Goal: Information Seeking & Learning: Learn about a topic

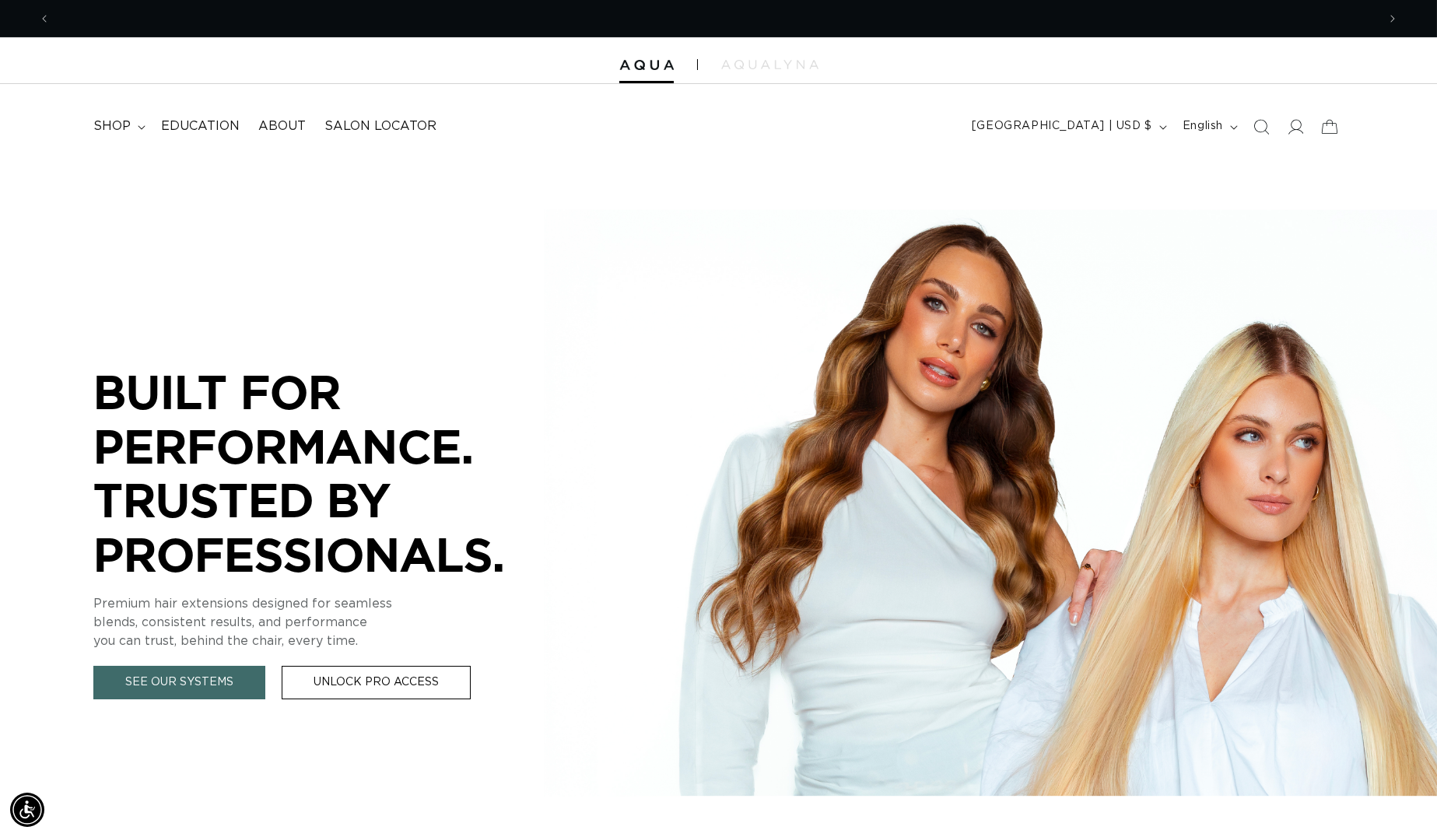
scroll to position [0, 1323]
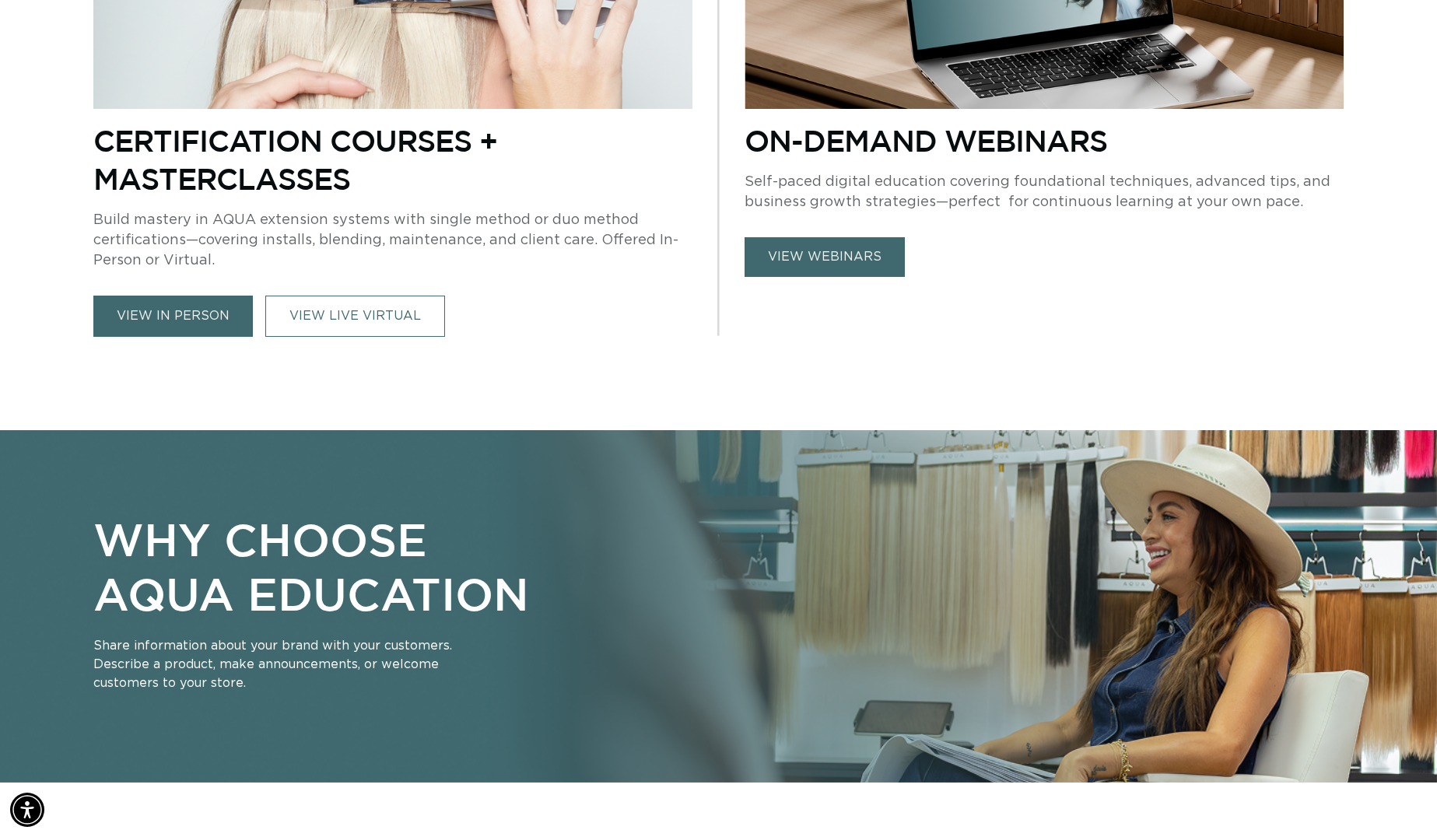
scroll to position [0, 1323]
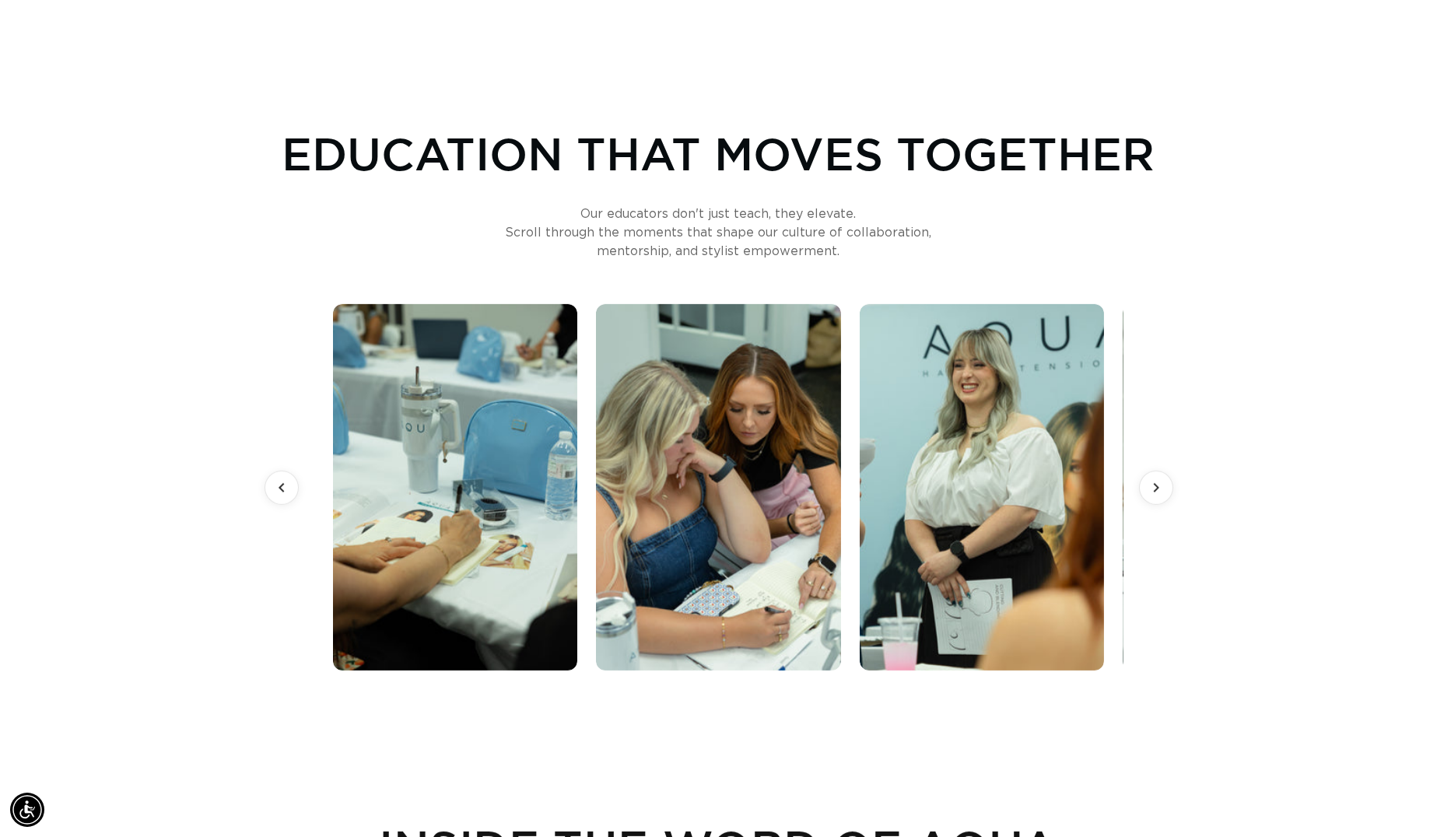
scroll to position [0, 2646]
click at [1157, 486] on icon at bounding box center [1156, 487] width 6 height 10
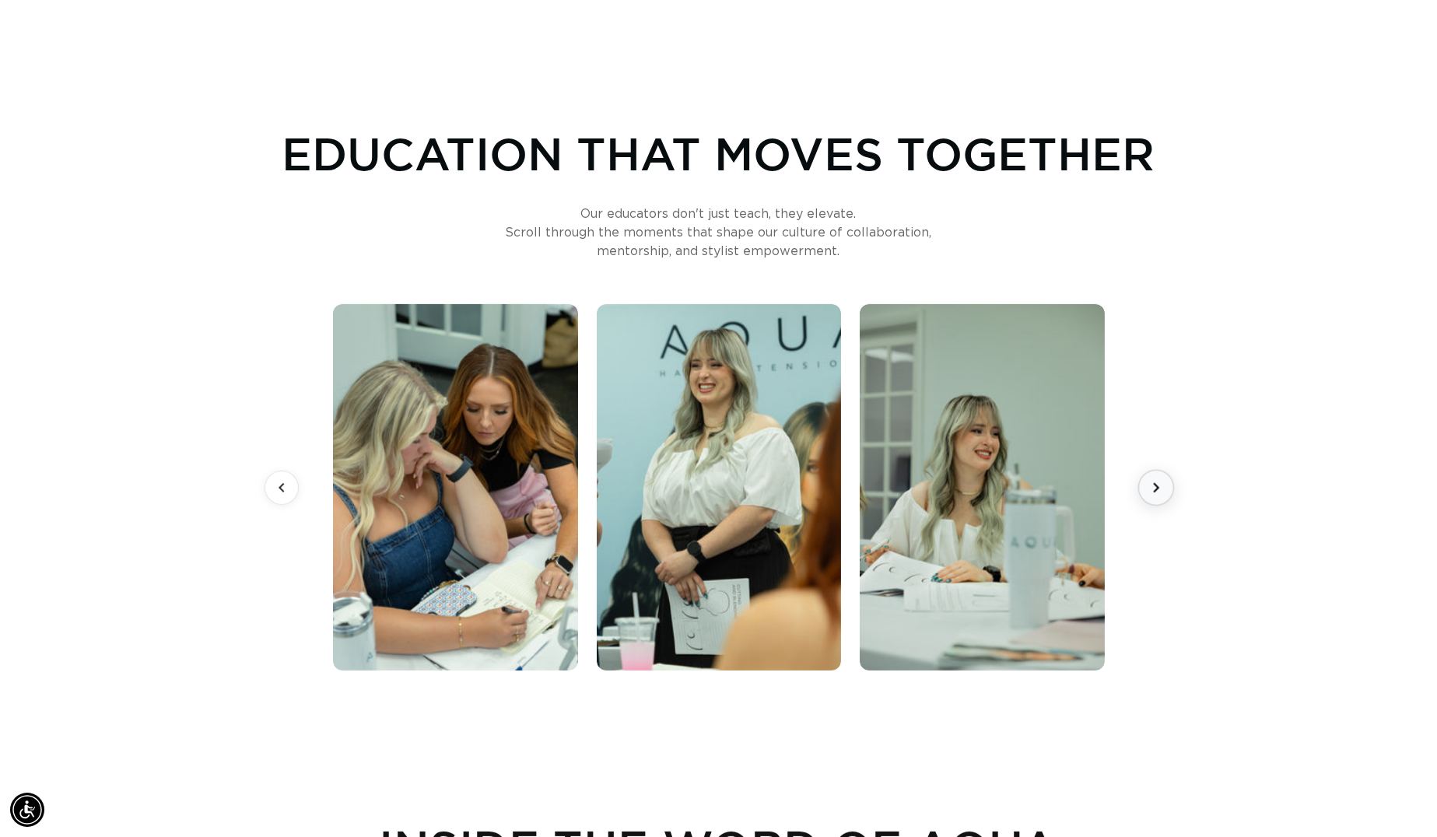
click at [1157, 486] on icon at bounding box center [1156, 487] width 6 height 10
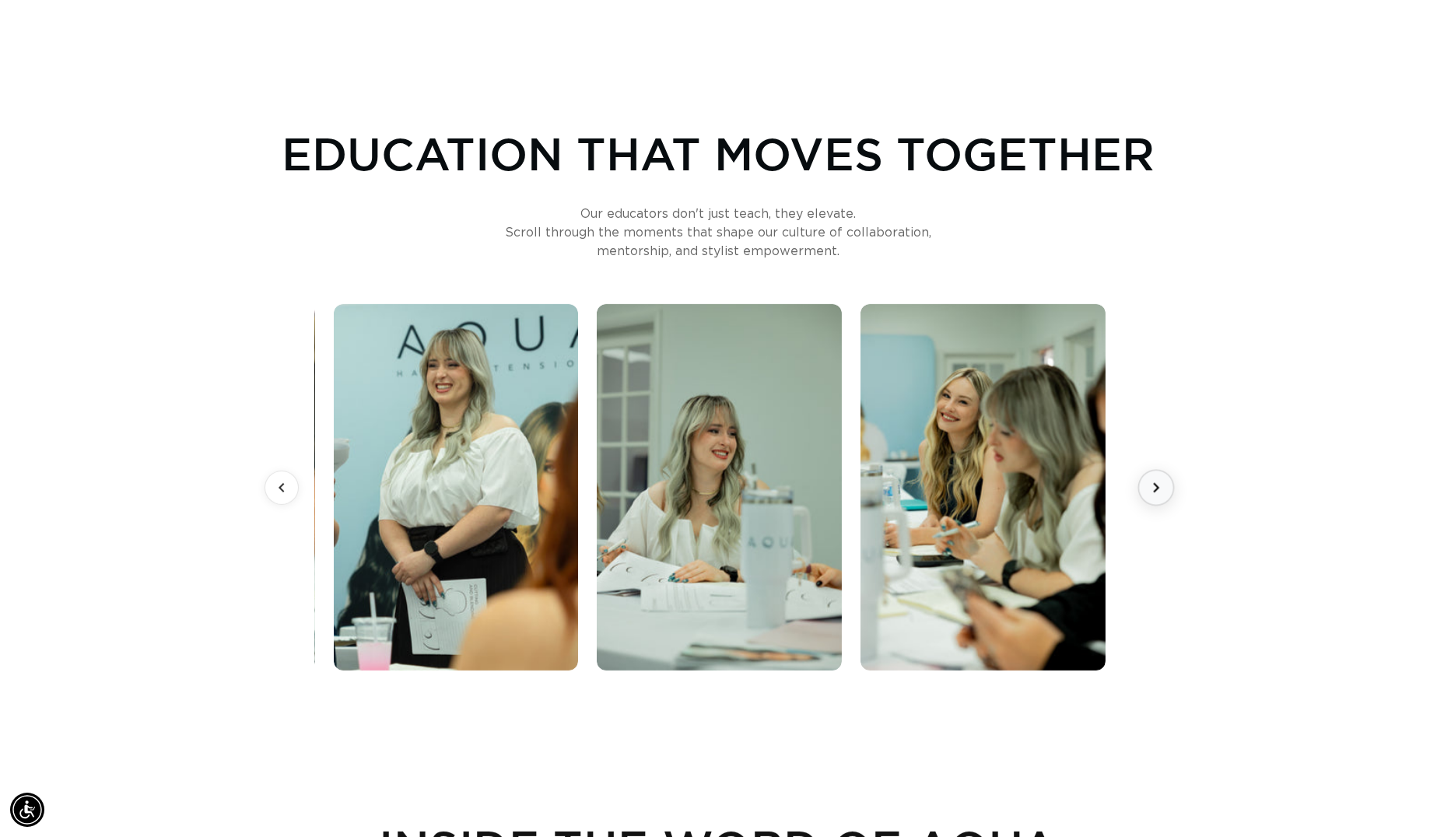
scroll to position [0, 0]
click at [1157, 486] on icon at bounding box center [1156, 487] width 6 height 10
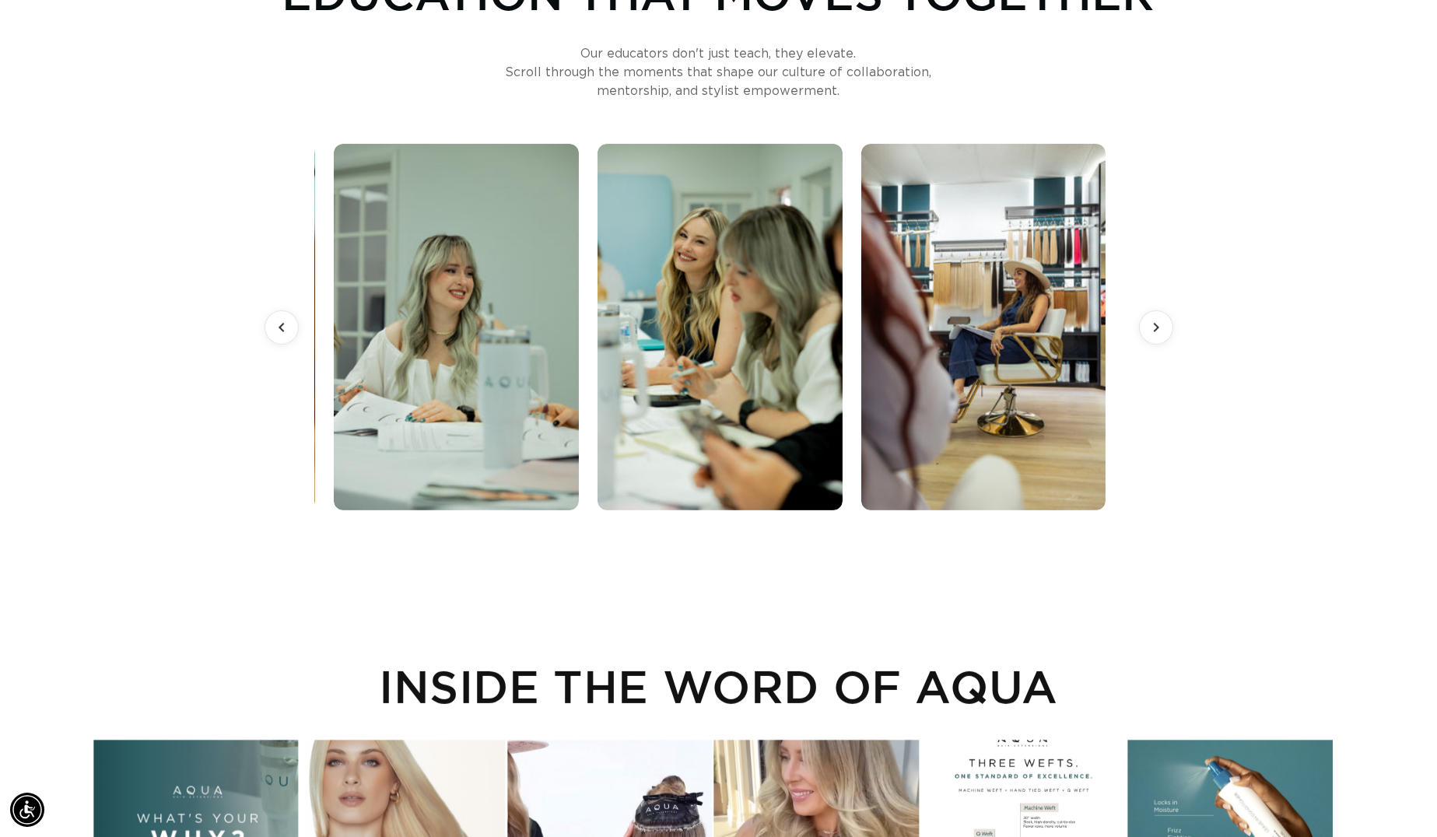
scroll to position [0, 2646]
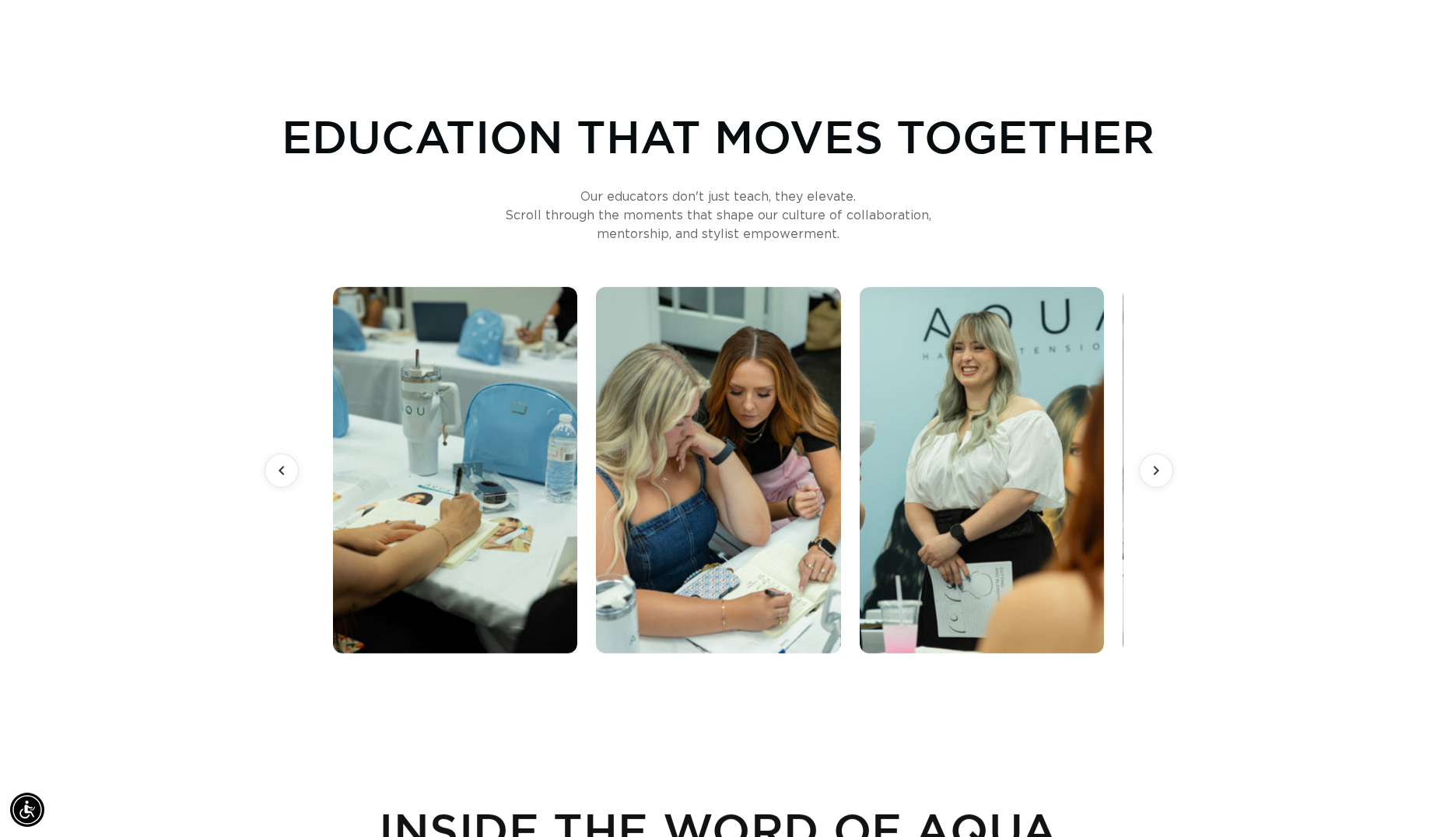
scroll to position [0, 2646]
click at [1152, 473] on icon at bounding box center [1155, 469] width 19 height 19
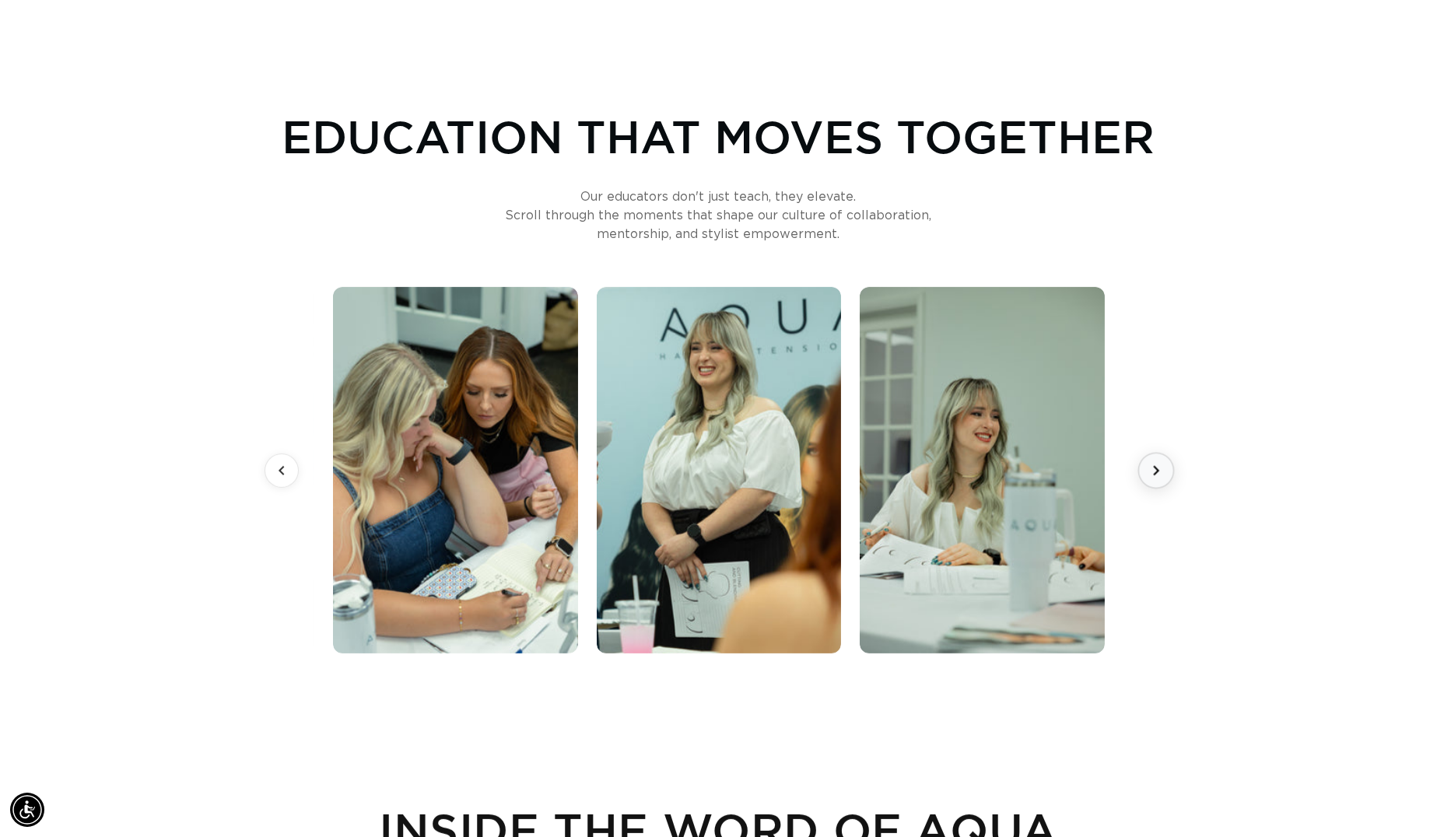
click at [1152, 473] on icon at bounding box center [1155, 469] width 19 height 19
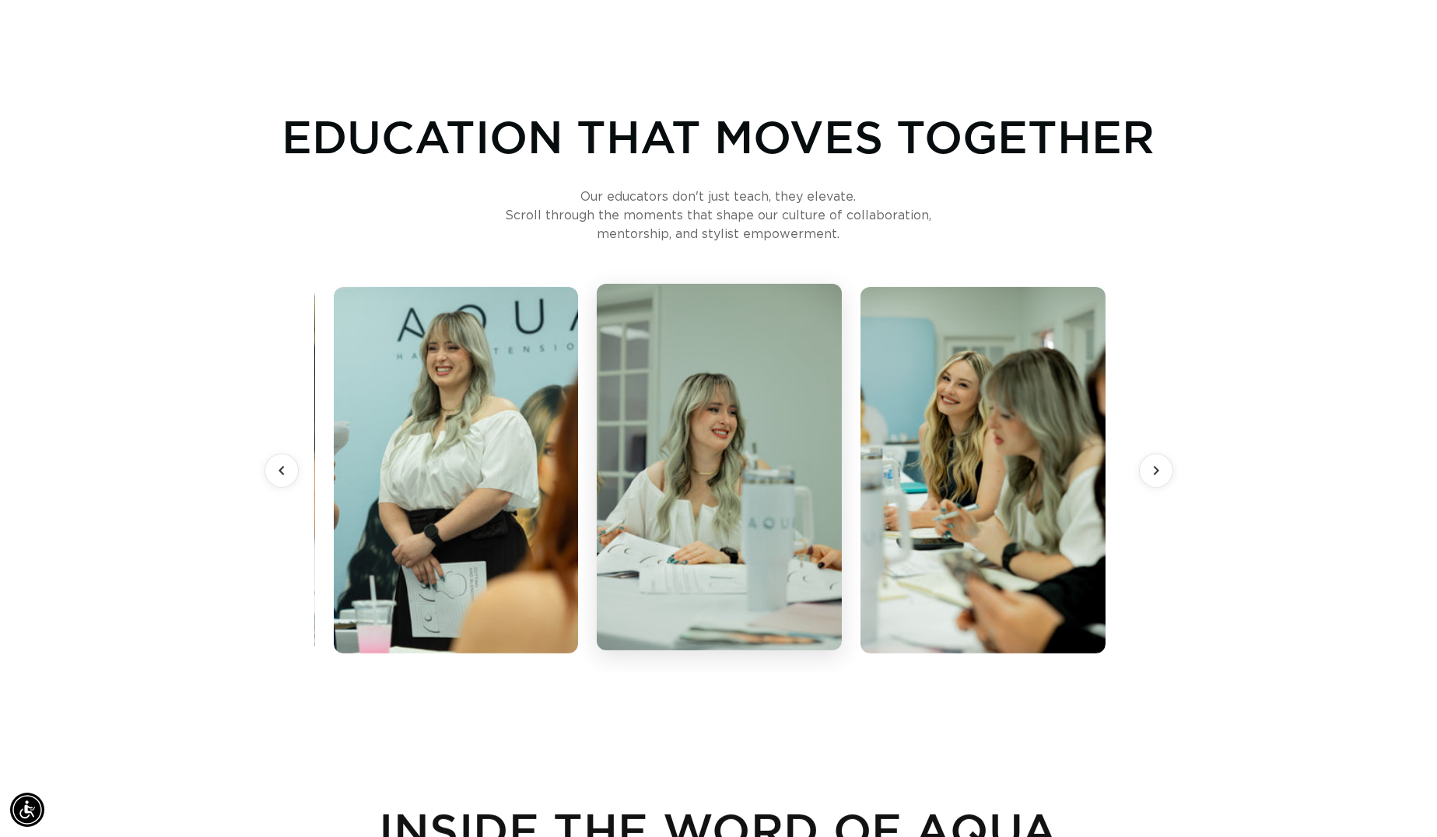
click at [719, 441] on img at bounding box center [719, 467] width 250 height 374
click at [1158, 472] on icon at bounding box center [1155, 469] width 19 height 19
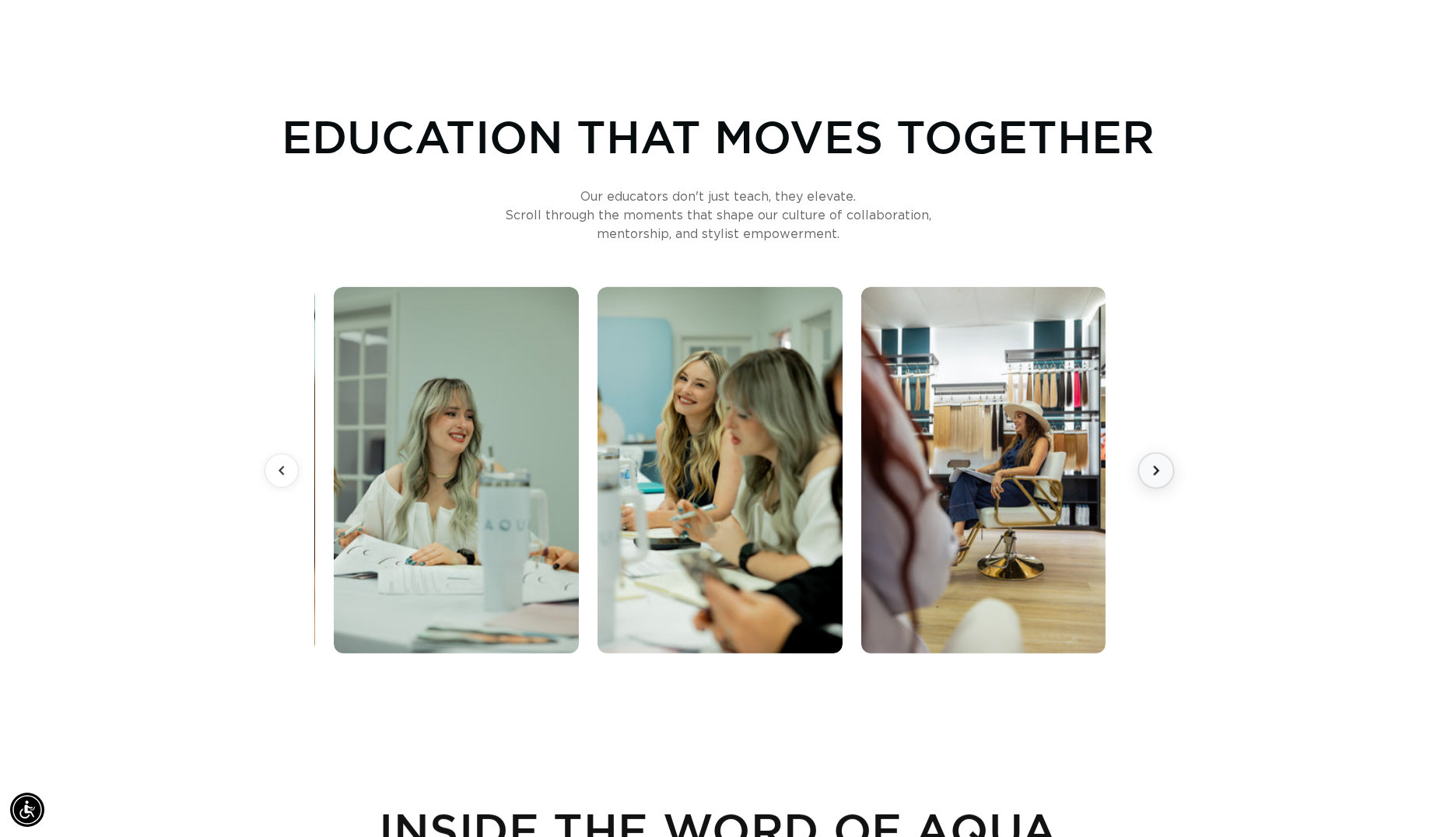
click at [1158, 472] on icon at bounding box center [1155, 469] width 19 height 19
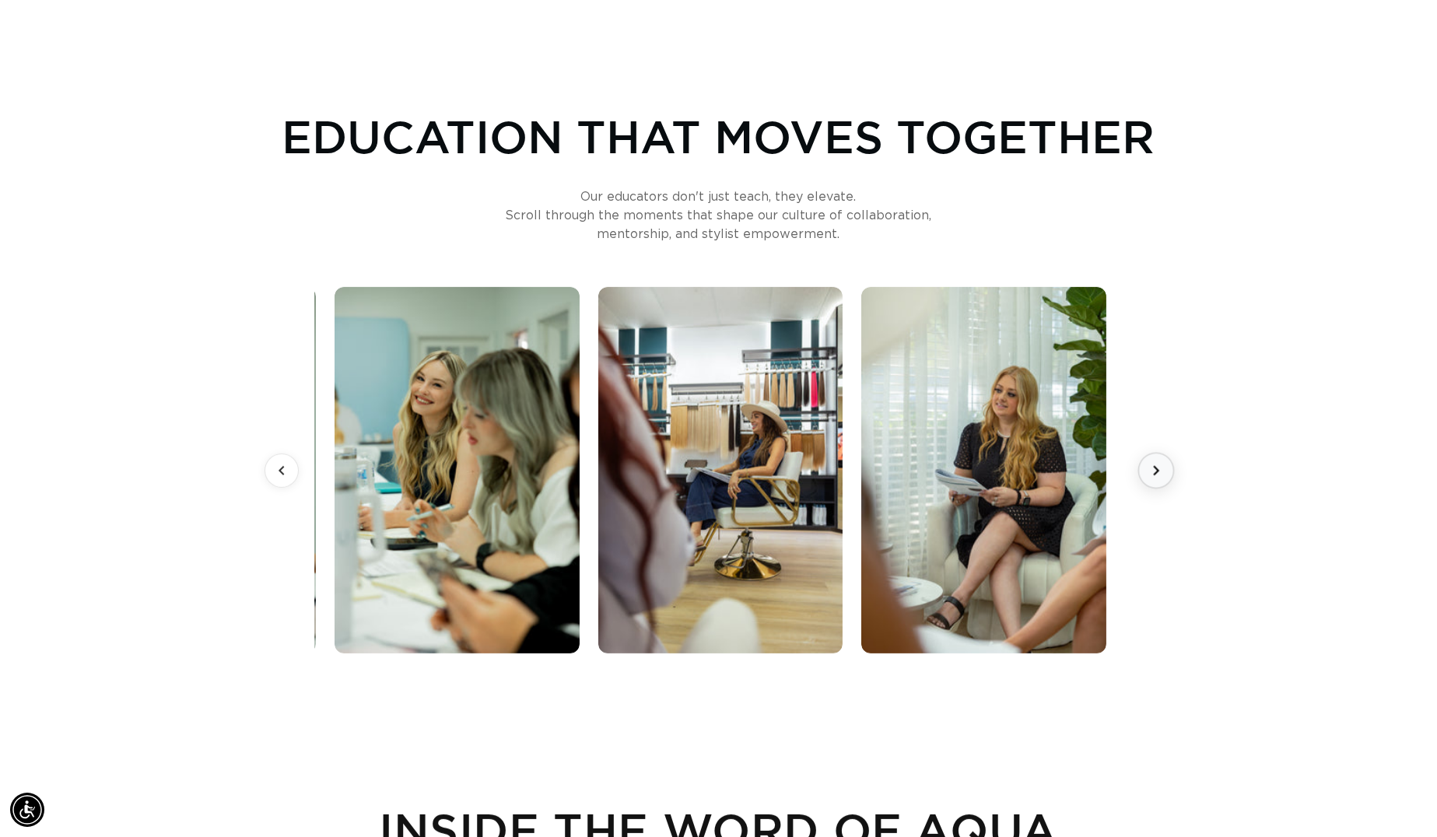
click at [1158, 472] on icon at bounding box center [1155, 469] width 19 height 19
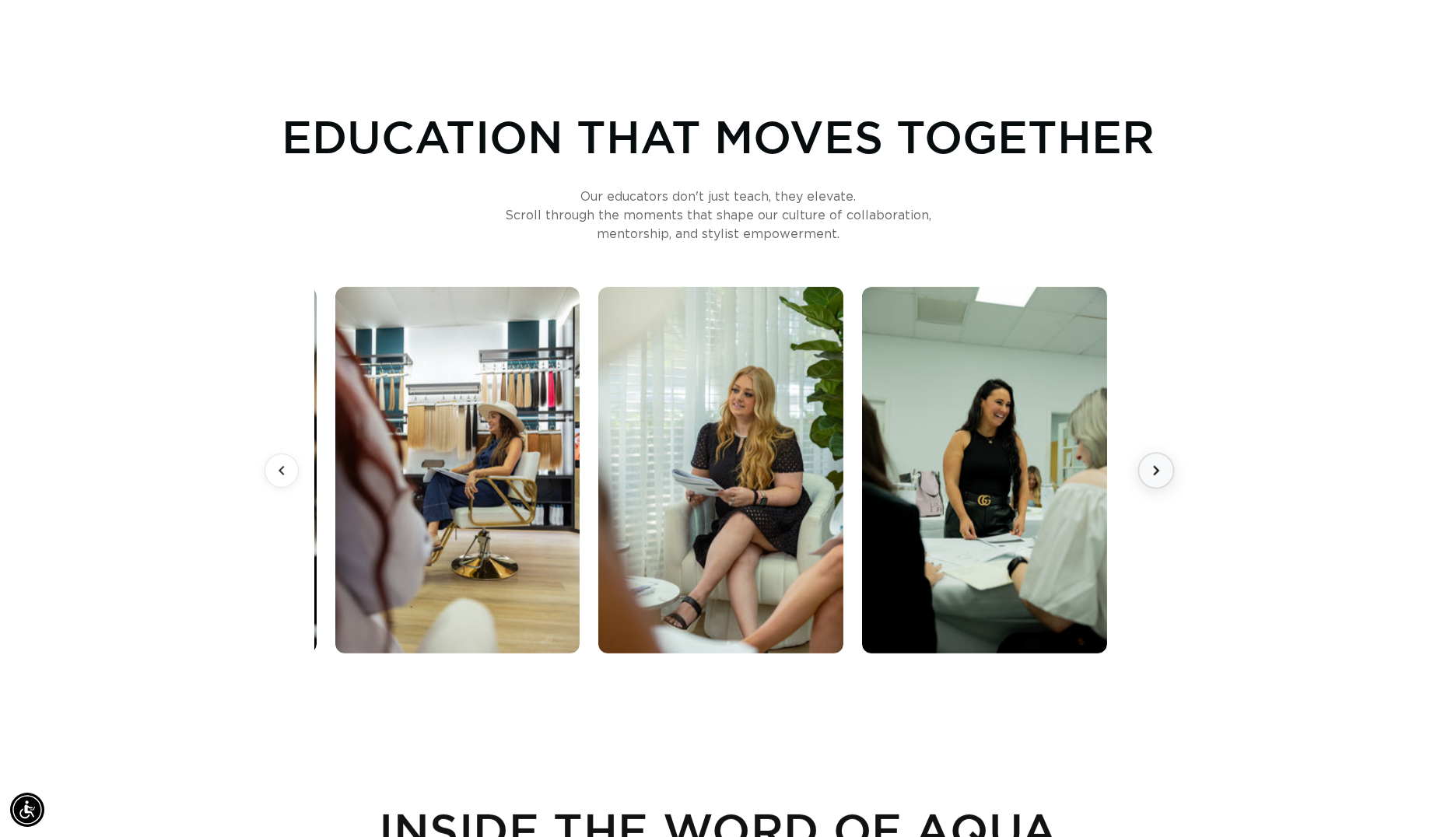
scroll to position [0, 2646]
click at [1158, 472] on icon at bounding box center [1155, 469] width 19 height 19
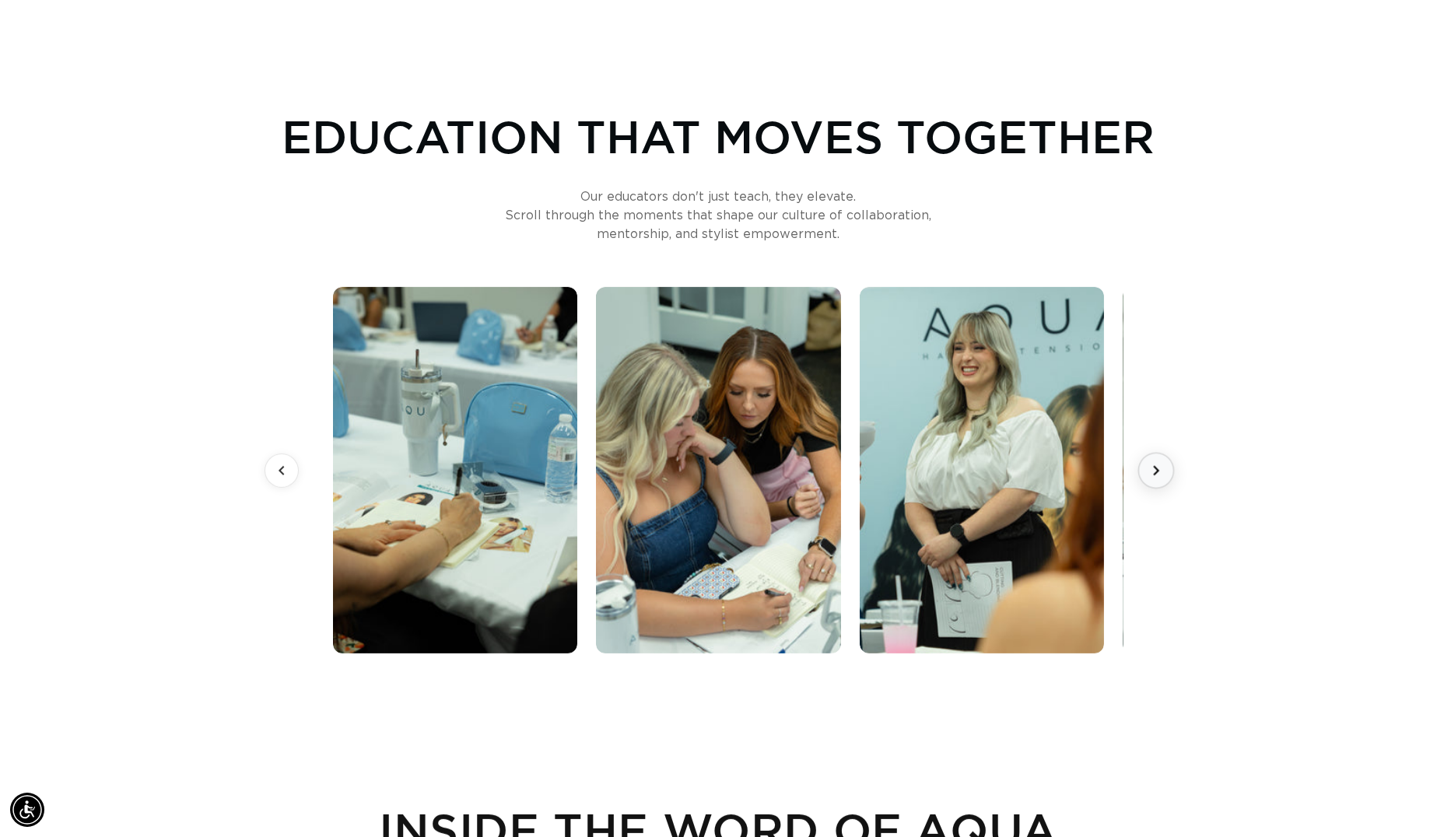
click at [1157, 473] on icon at bounding box center [1155, 469] width 19 height 19
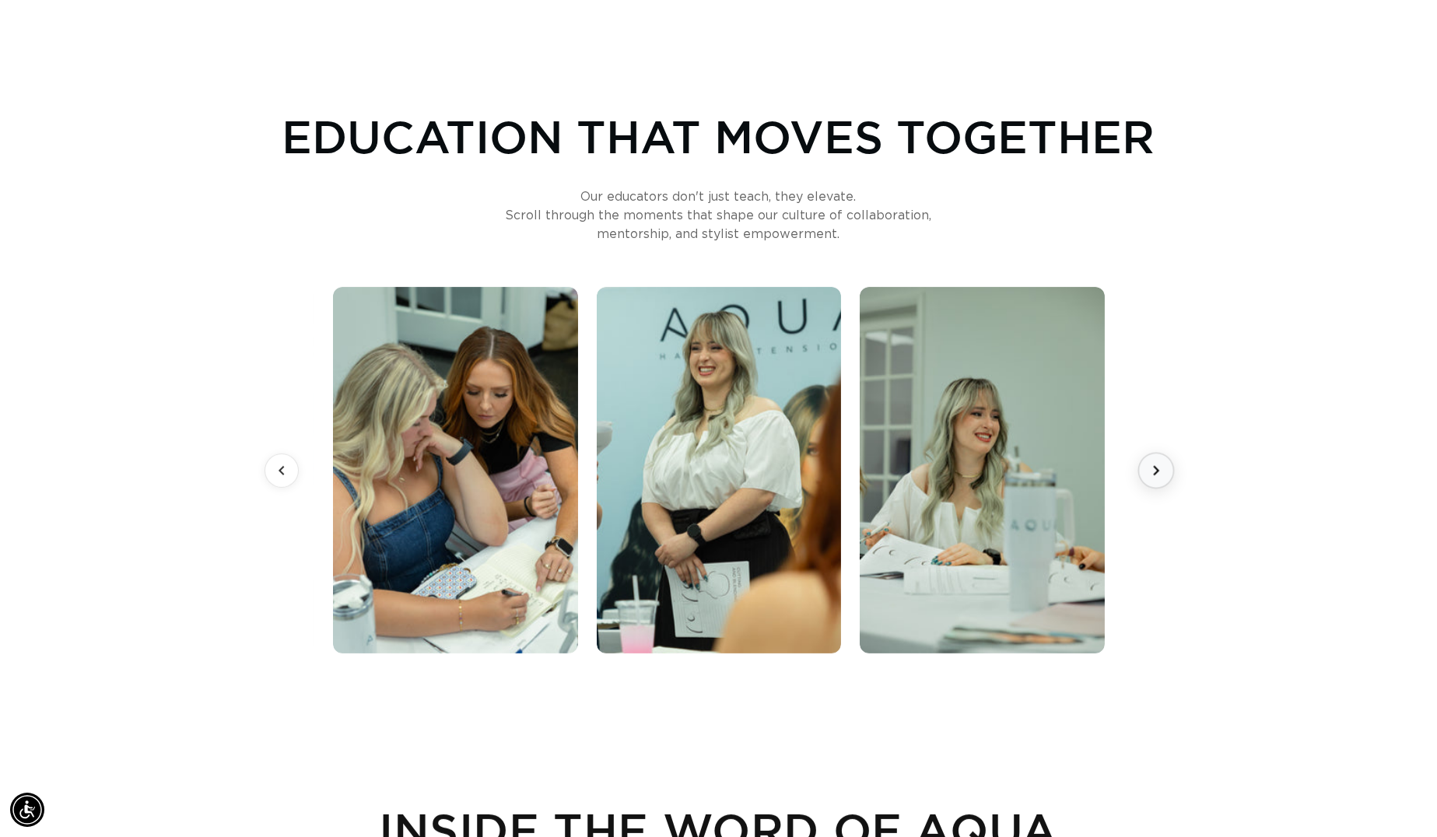
click at [1157, 473] on icon at bounding box center [1155, 469] width 19 height 19
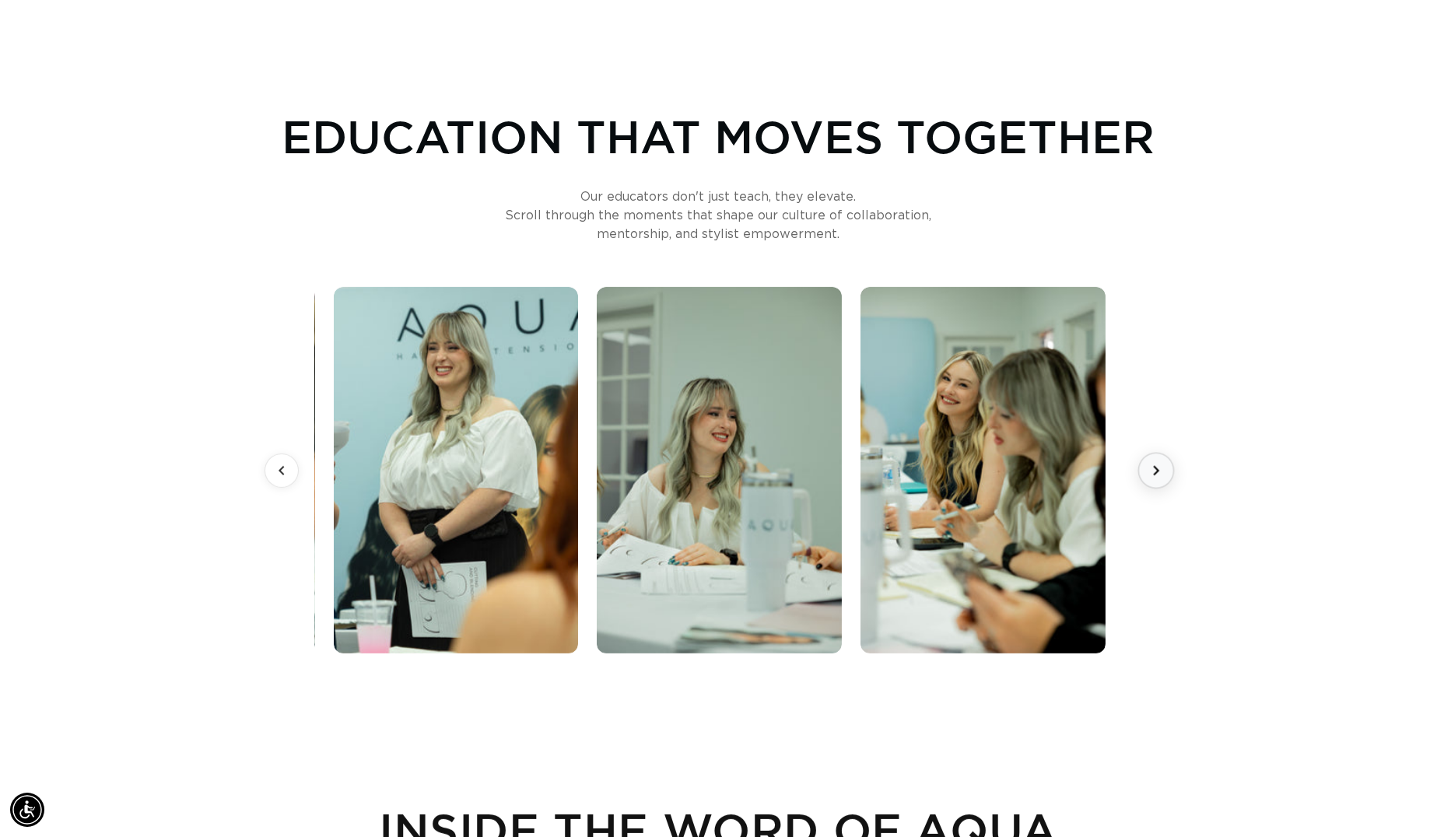
click at [1157, 473] on icon at bounding box center [1155, 469] width 19 height 19
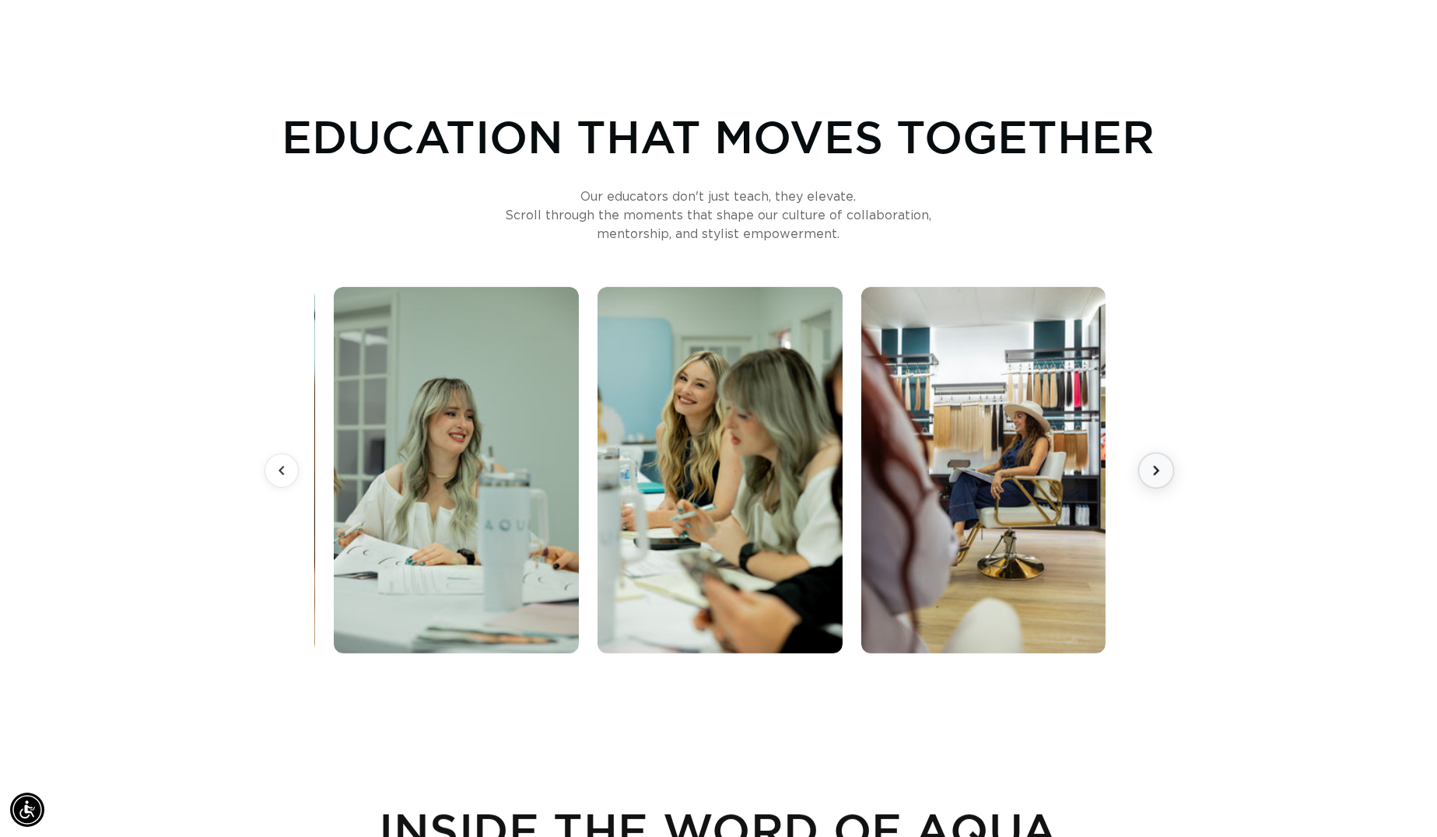
click at [1157, 473] on icon at bounding box center [1155, 469] width 19 height 19
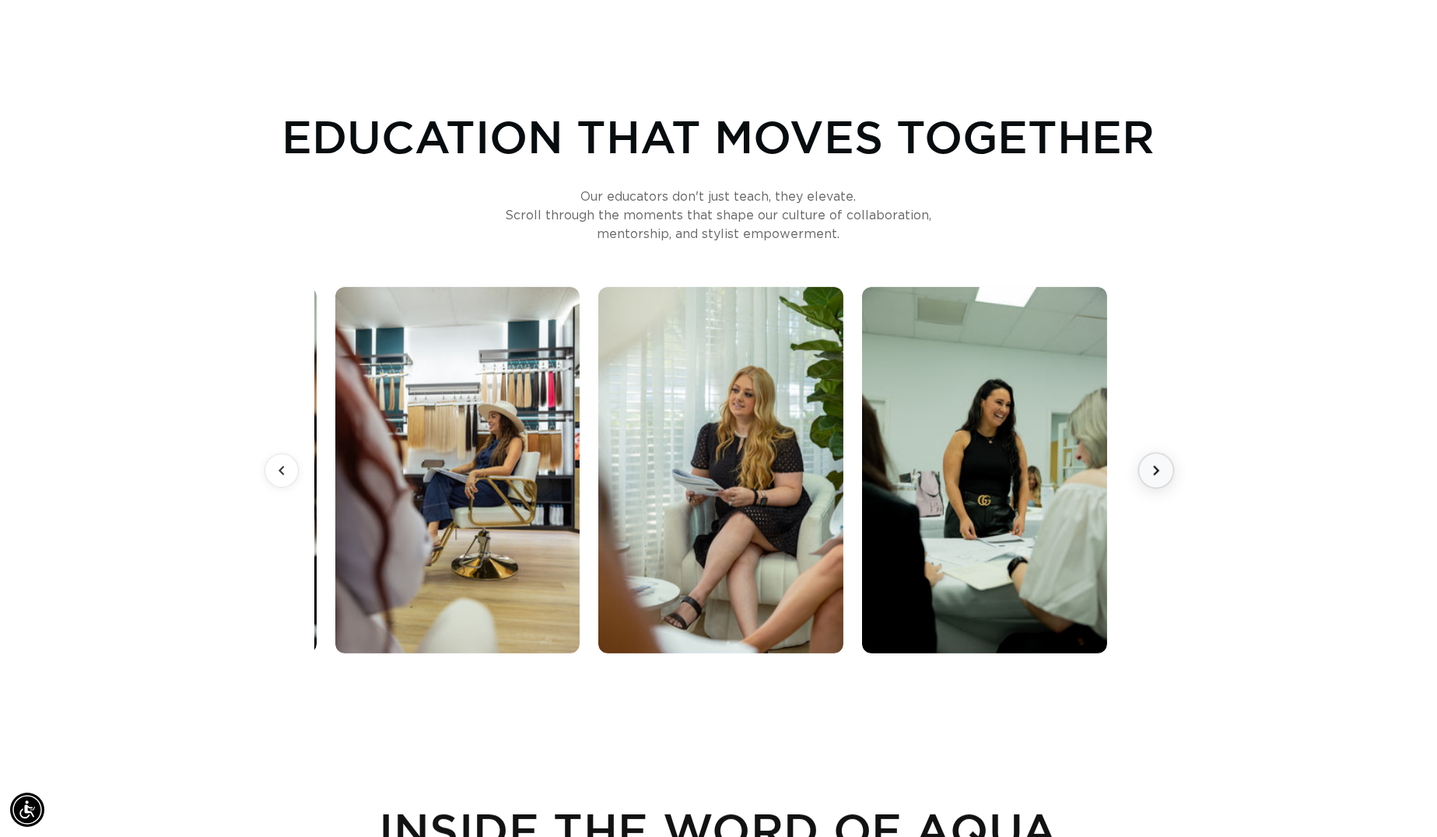
click at [1157, 473] on icon at bounding box center [1155, 469] width 19 height 19
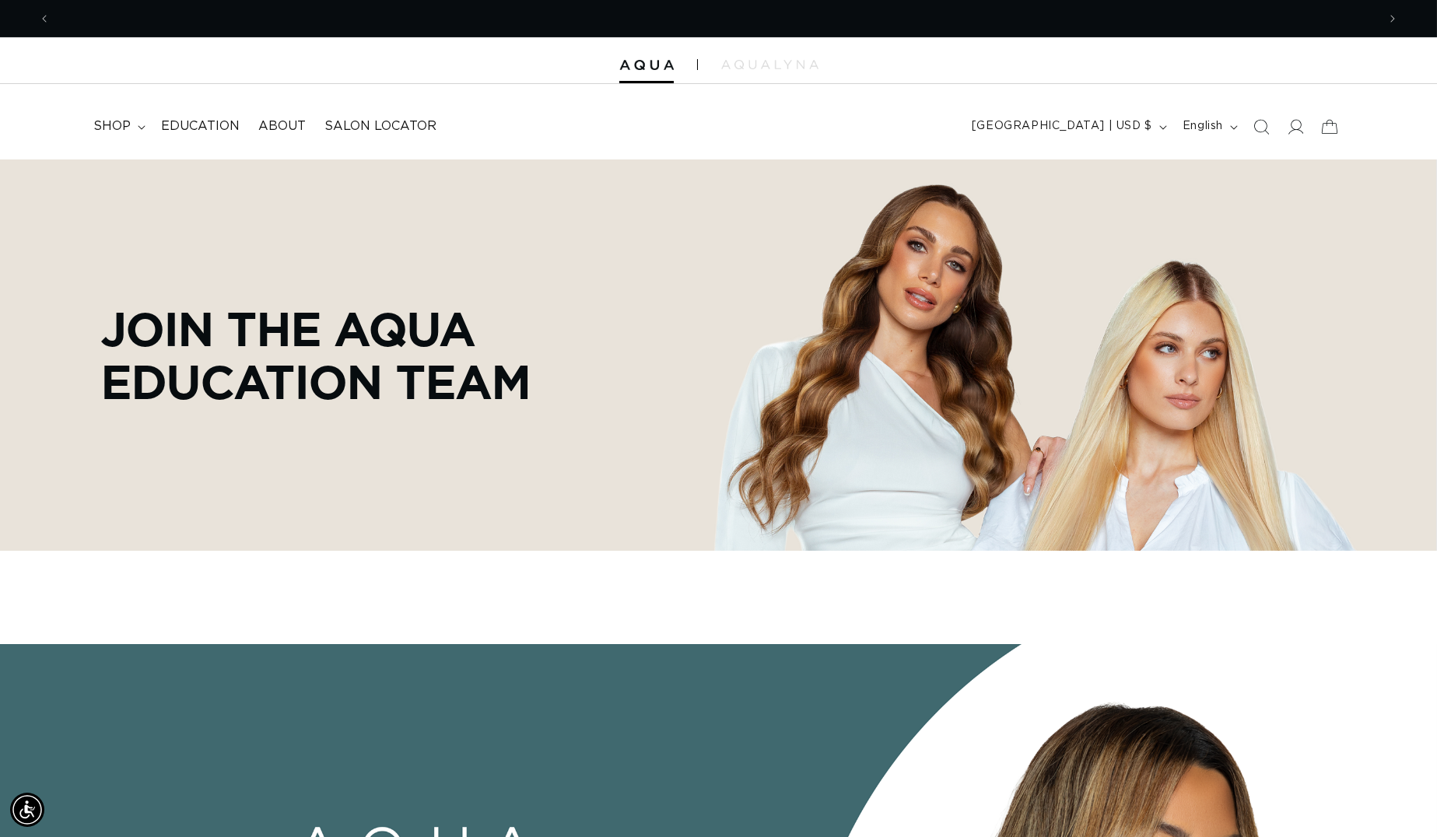
scroll to position [0, 0]
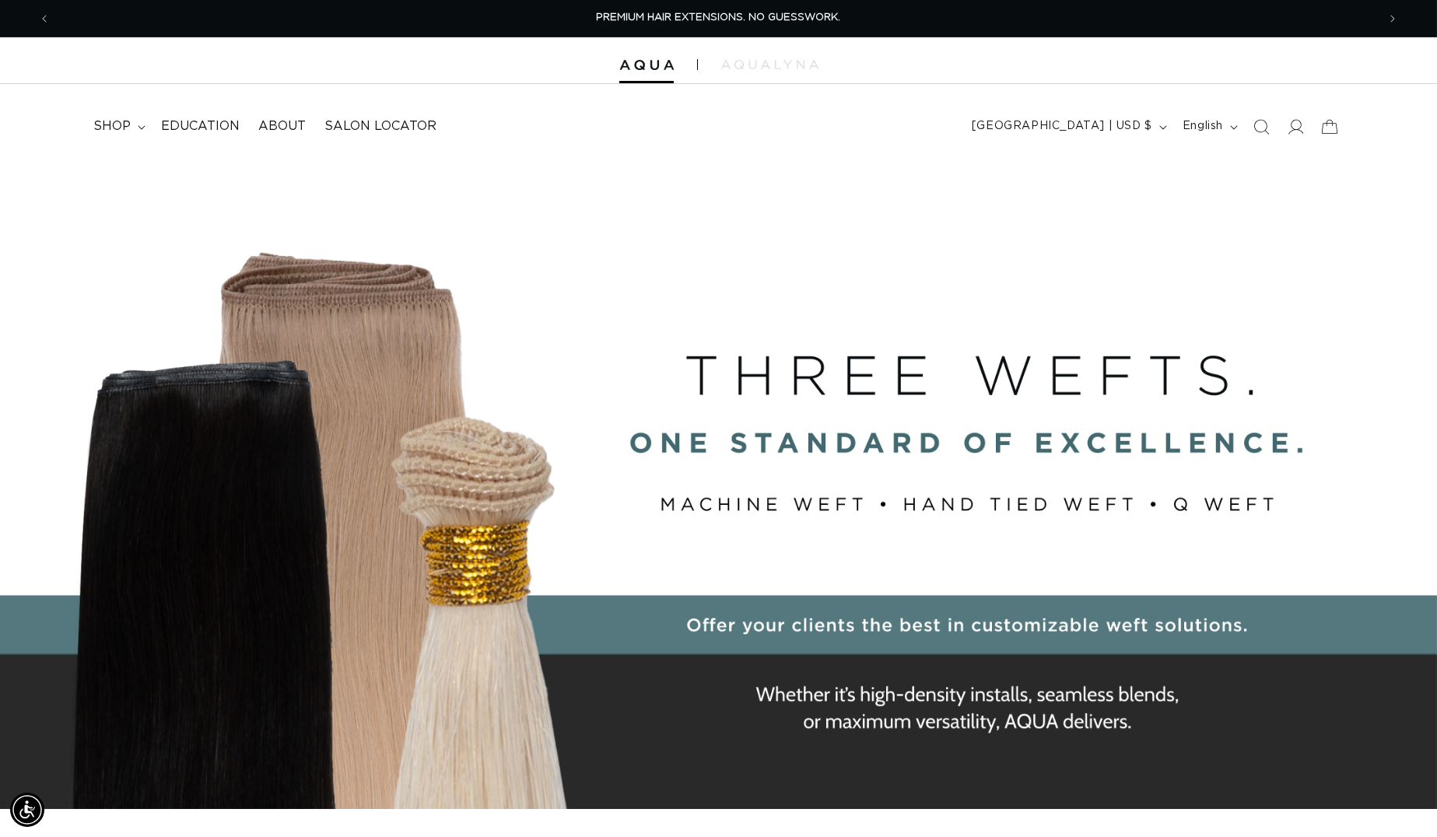
scroll to position [0, 2646]
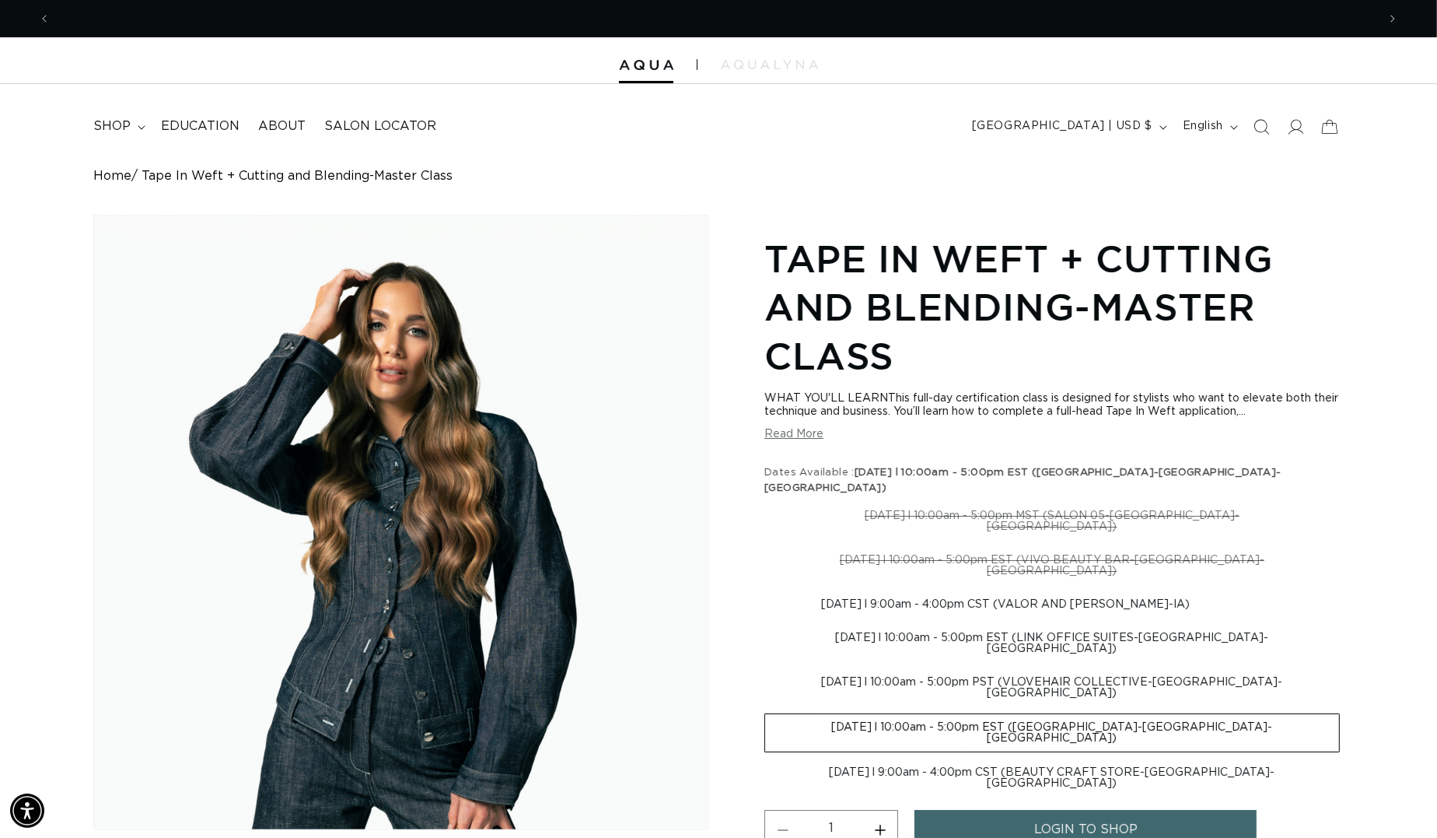
scroll to position [0, 1324]
